Goal: Transaction & Acquisition: Purchase product/service

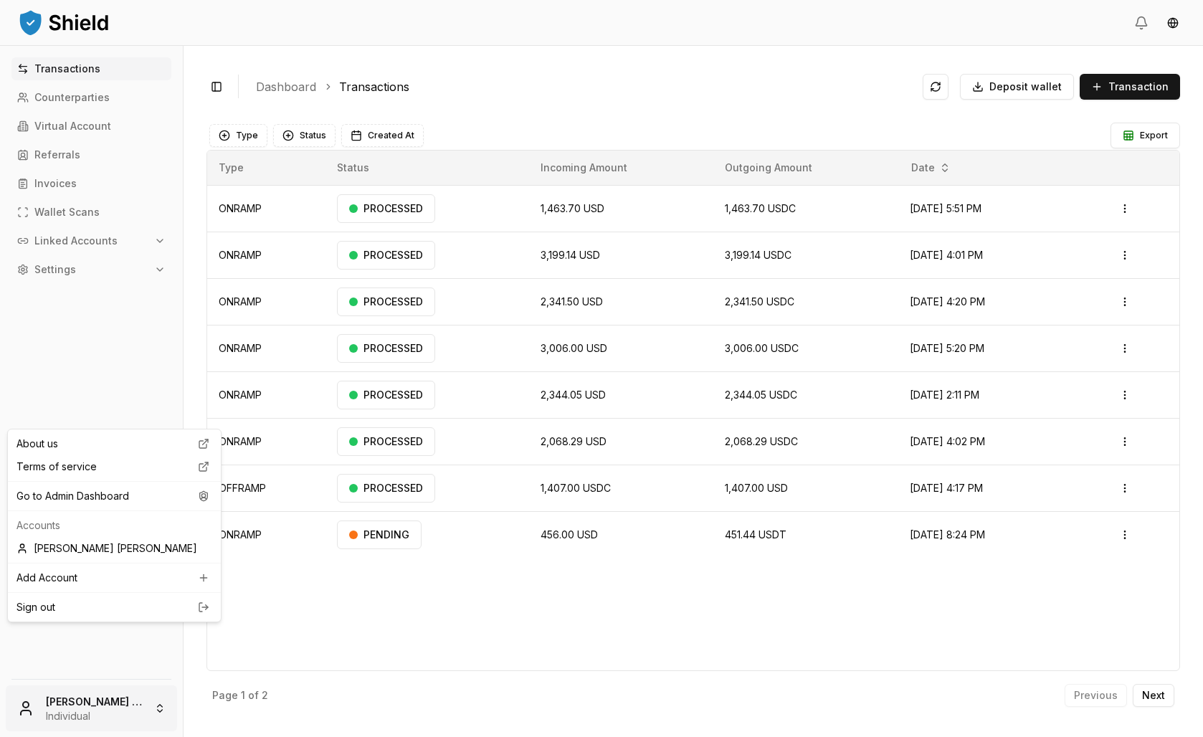
click at [169, 696] on html "Transactions Counterparties Virtual Account Referrals Invoices Wallet Scans Lin…" at bounding box center [601, 368] width 1203 height 737
click at [98, 508] on div "Go to Admin Dashboard" at bounding box center [114, 496] width 207 height 23
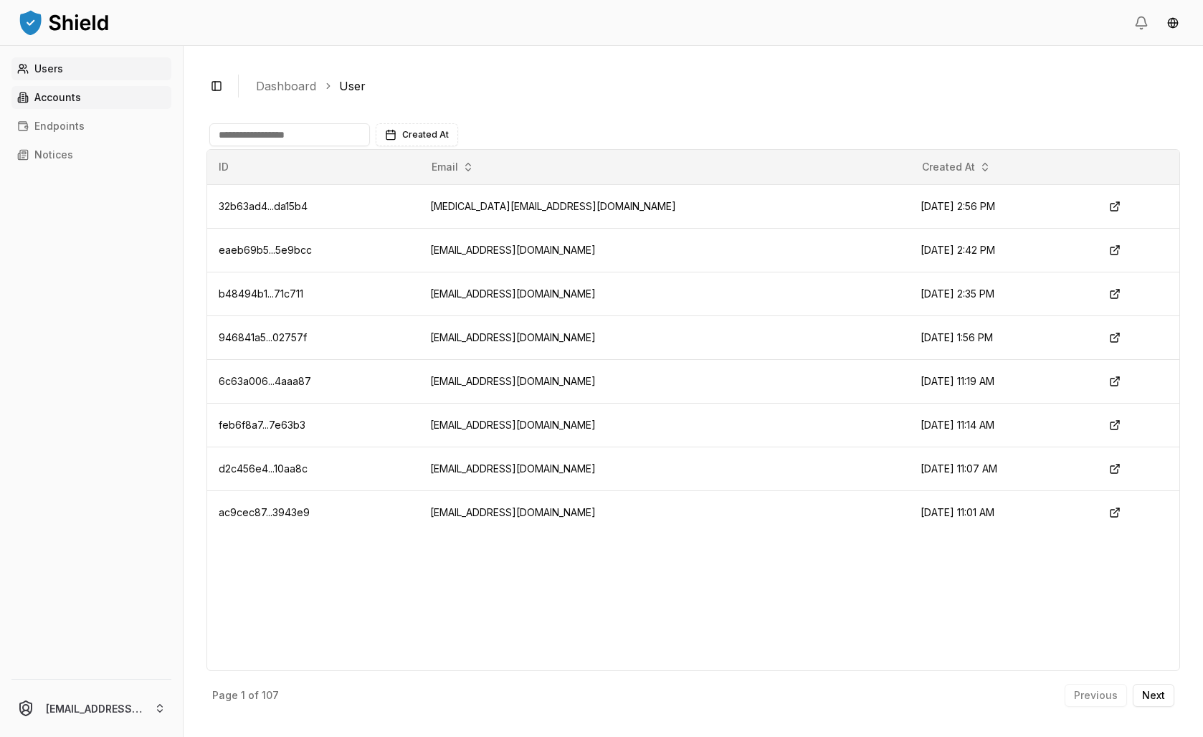
click at [68, 103] on p "Accounts" at bounding box center [57, 98] width 47 height 10
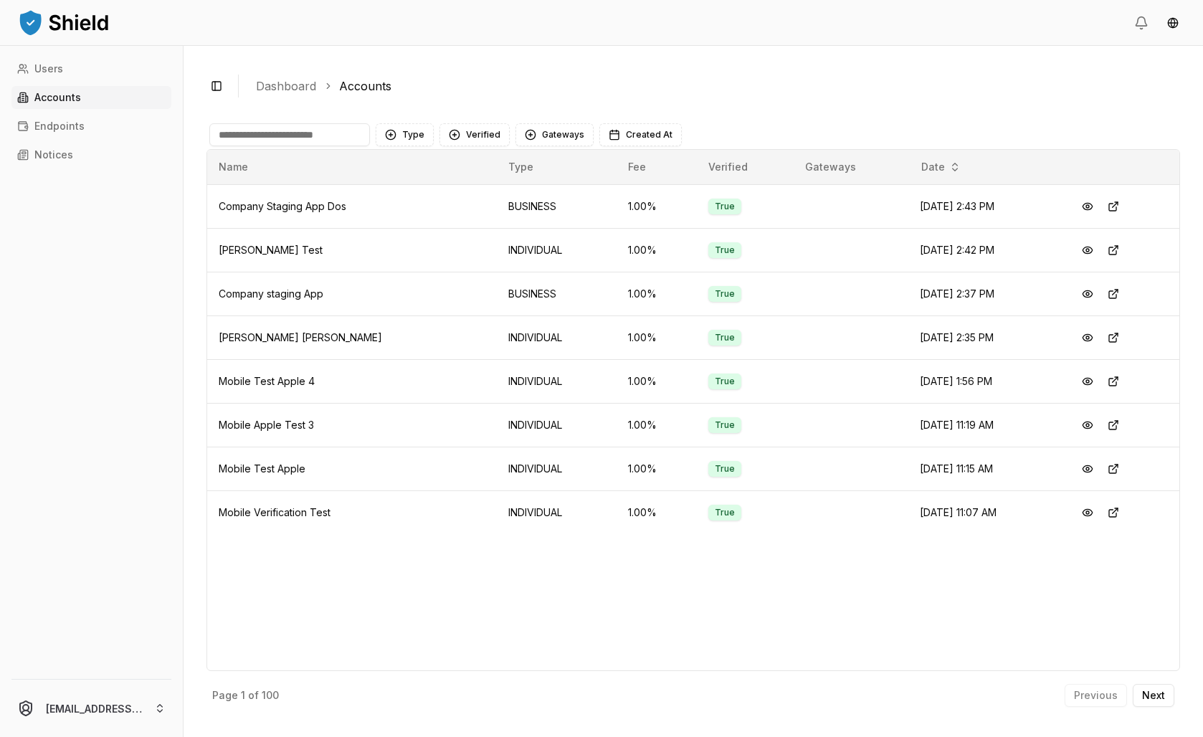
click at [337, 146] on input at bounding box center [289, 134] width 161 height 23
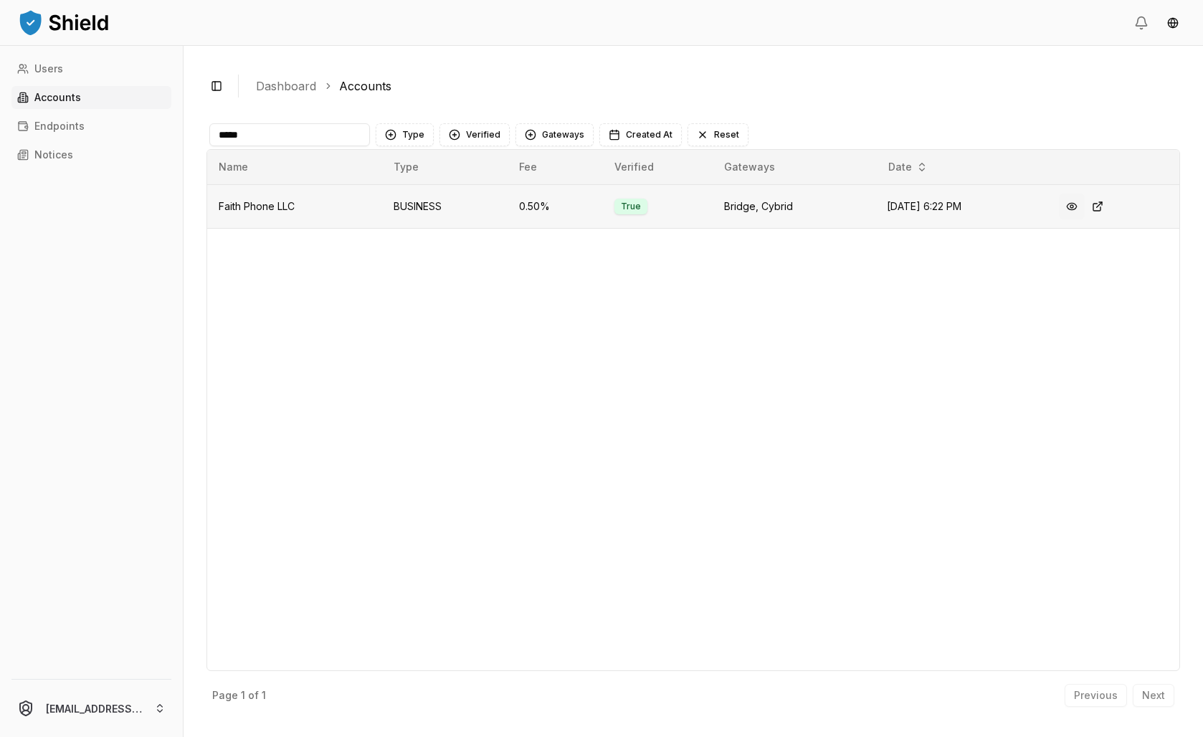
type input "*****"
click at [1085, 219] on button at bounding box center [1072, 207] width 26 height 26
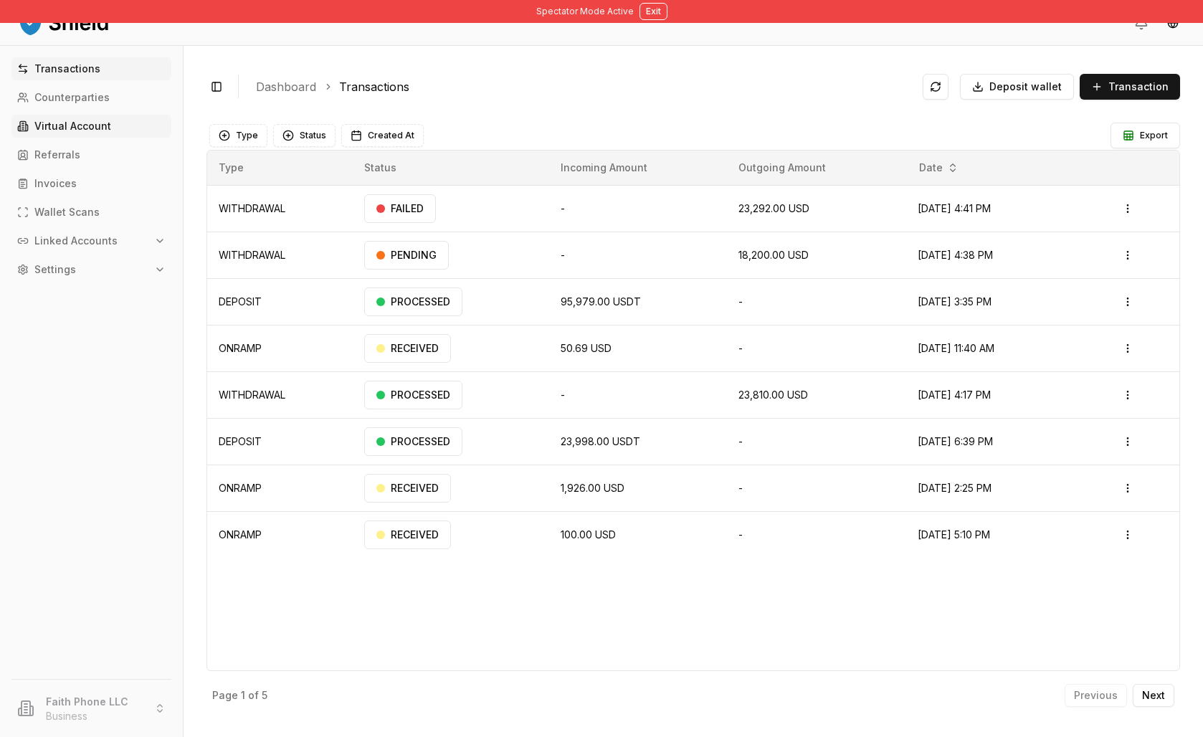
click at [89, 138] on link "Virtual Account" at bounding box center [91, 126] width 160 height 23
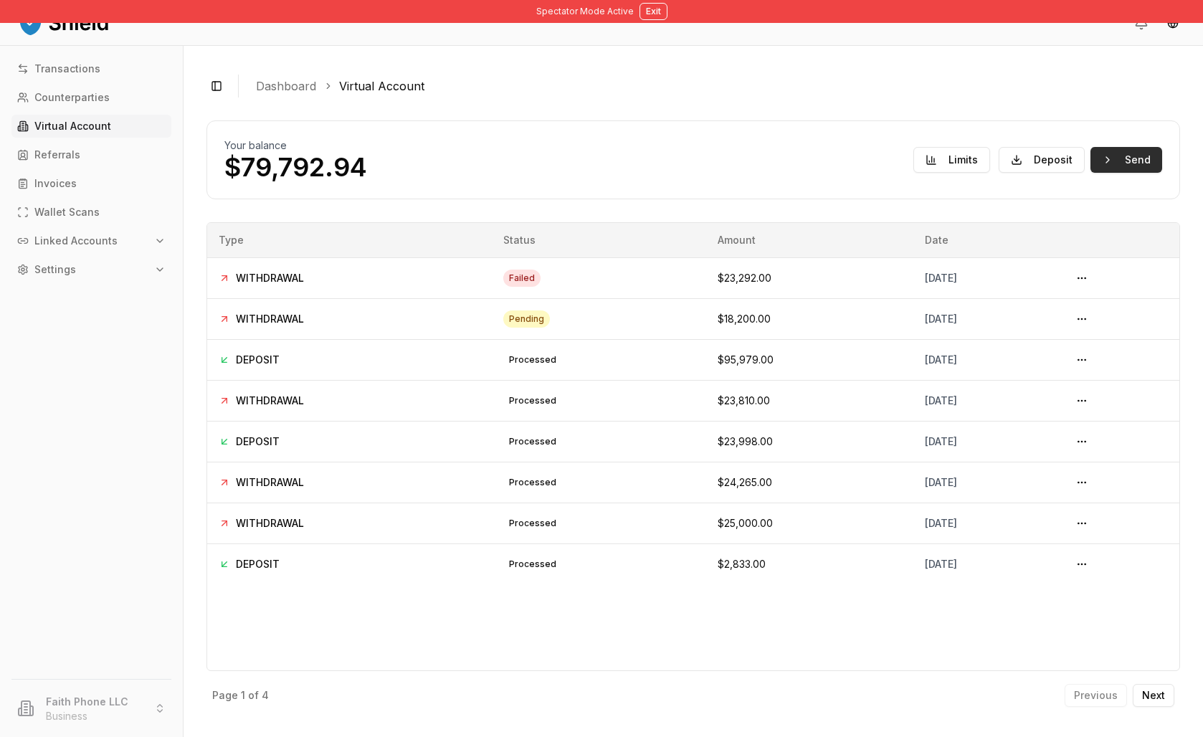
click at [1091, 173] on button "Send" at bounding box center [1127, 160] width 72 height 26
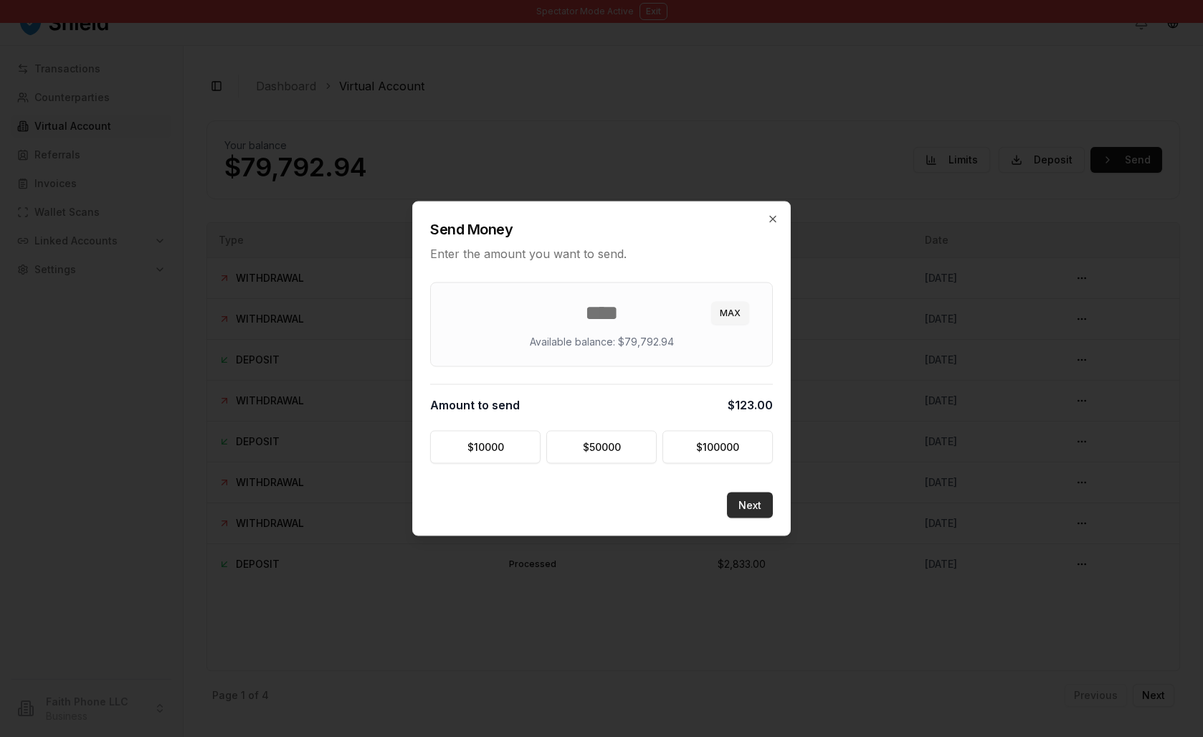
type input "***"
click at [773, 519] on button "Next" at bounding box center [750, 506] width 46 height 26
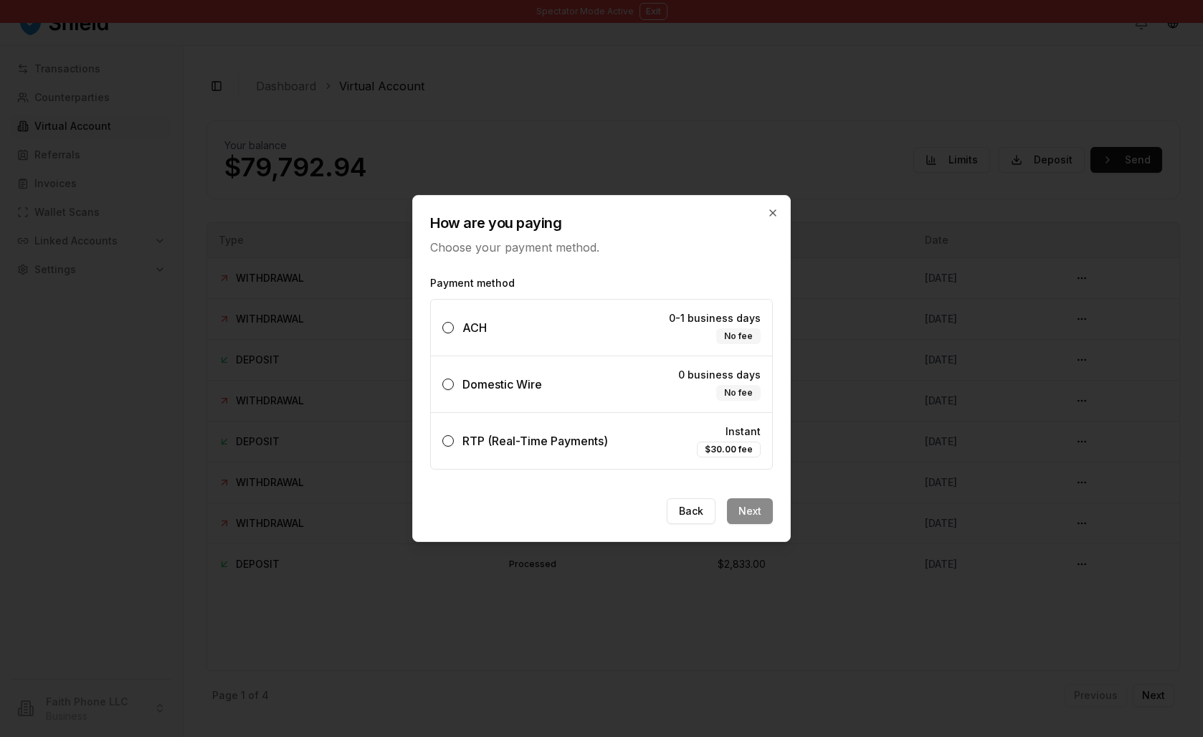
click at [607, 402] on label "Domestic Wire 0 business days No fee" at bounding box center [601, 384] width 341 height 56
click at [454, 390] on button "Domestic Wire 0 business days No fee" at bounding box center [448, 384] width 11 height 11
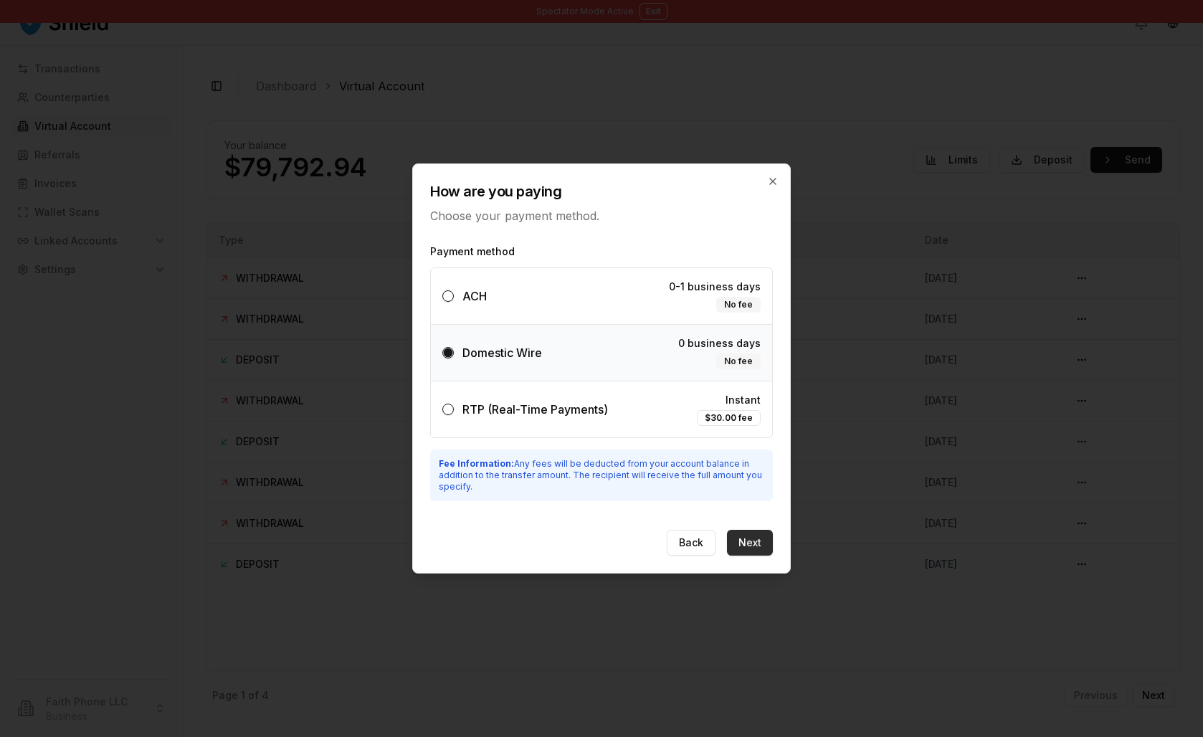
click at [773, 556] on button "Next" at bounding box center [750, 543] width 46 height 26
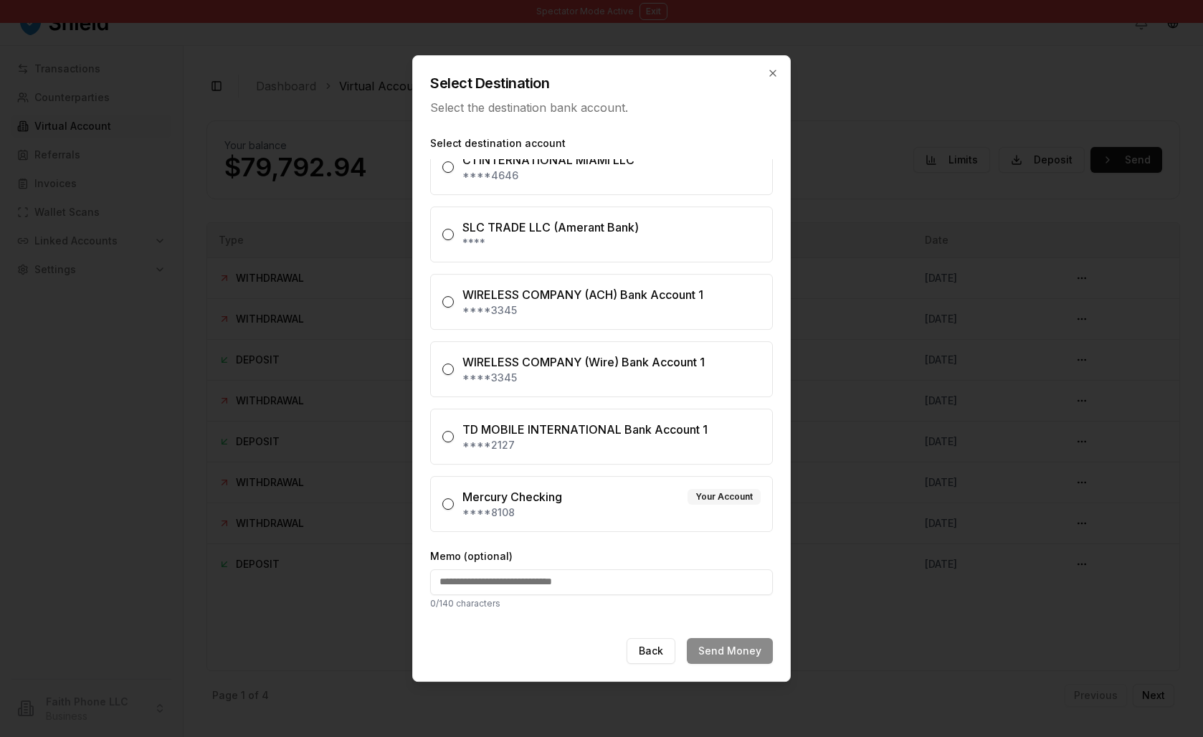
scroll to position [60, 0]
click at [779, 76] on icon "button" at bounding box center [772, 72] width 11 height 11
